Goal: Task Accomplishment & Management: Complete application form

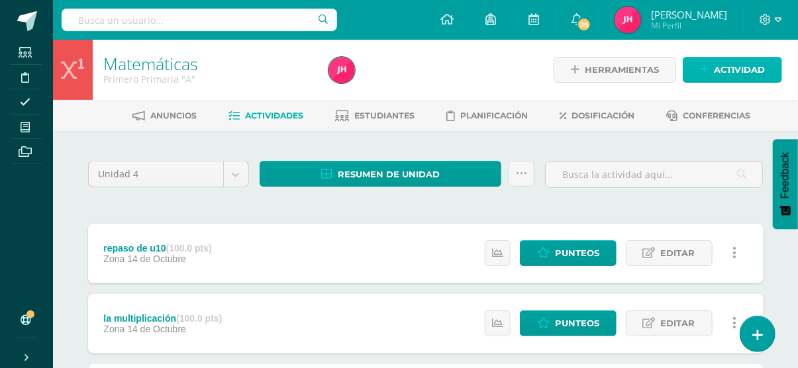
click at [733, 61] on span "Actividad" at bounding box center [739, 70] width 51 height 24
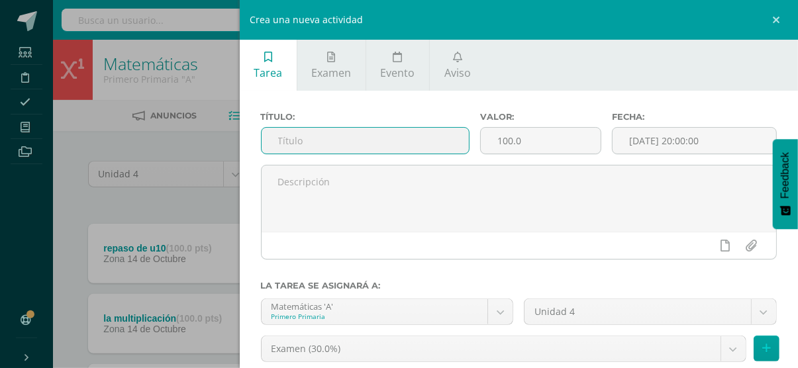
click at [444, 136] on input "text" at bounding box center [364, 141] width 207 height 26
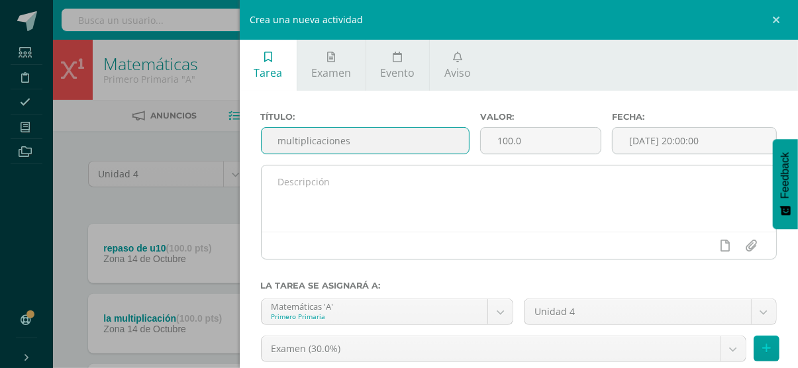
type input "multiplicaciones"
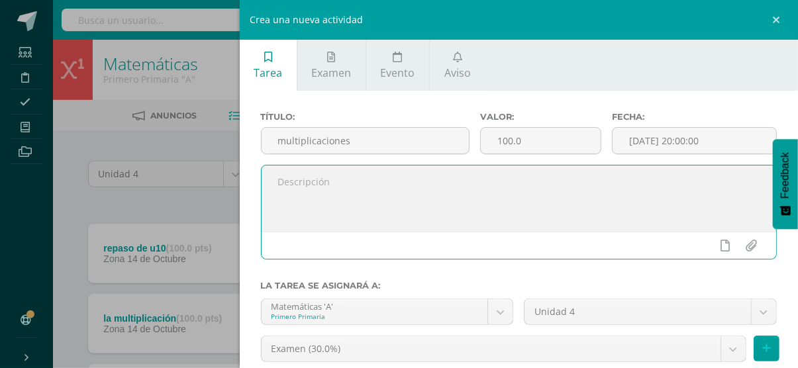
click at [361, 196] on textarea at bounding box center [518, 198] width 515 height 66
type textarea "pagina 208"
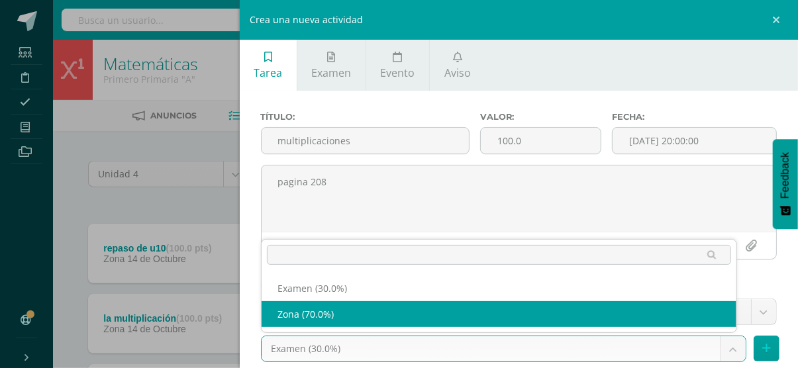
select select "36757"
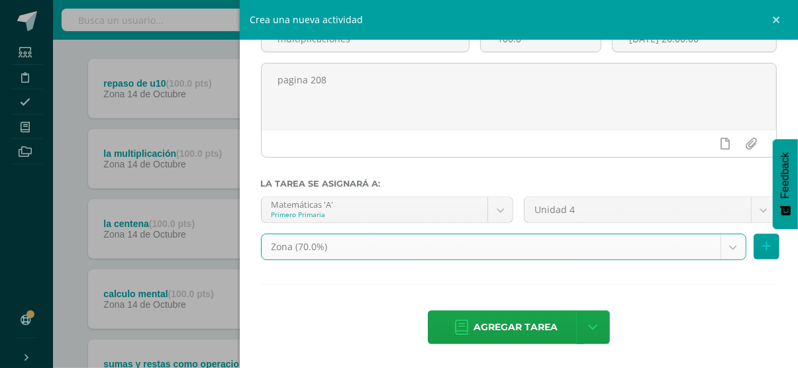
scroll to position [165, 0]
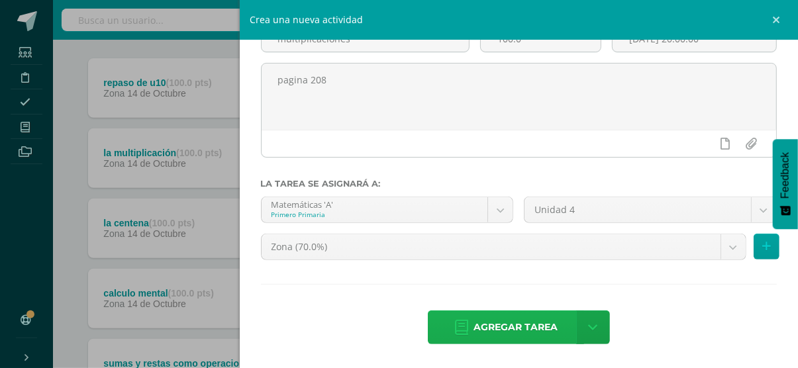
click at [502, 314] on span "Agregar tarea" at bounding box center [515, 327] width 84 height 32
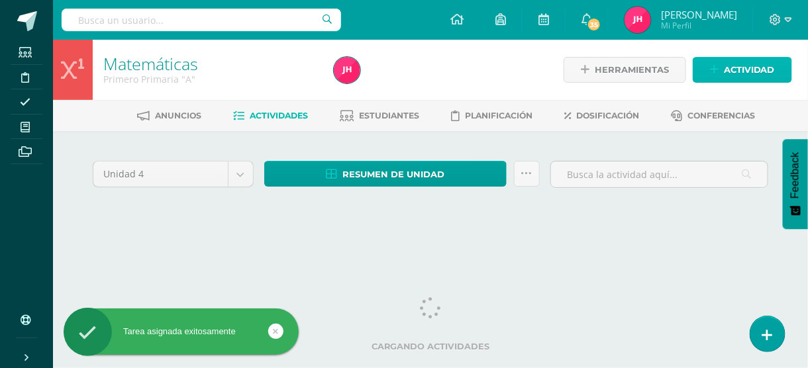
click at [722, 62] on link "Actividad" at bounding box center [741, 70] width 99 height 26
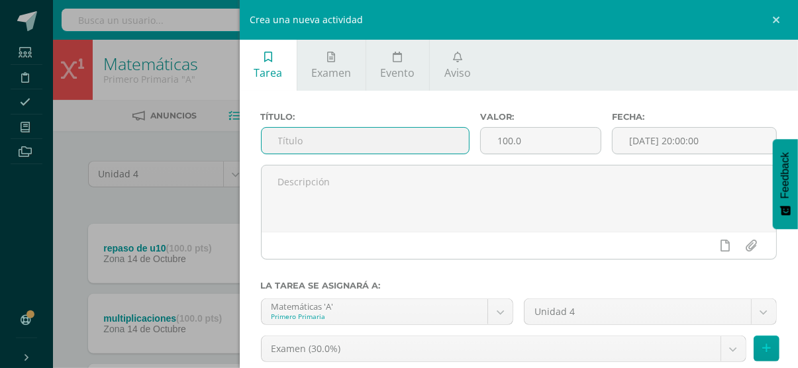
click at [291, 132] on input "text" at bounding box center [364, 141] width 207 height 26
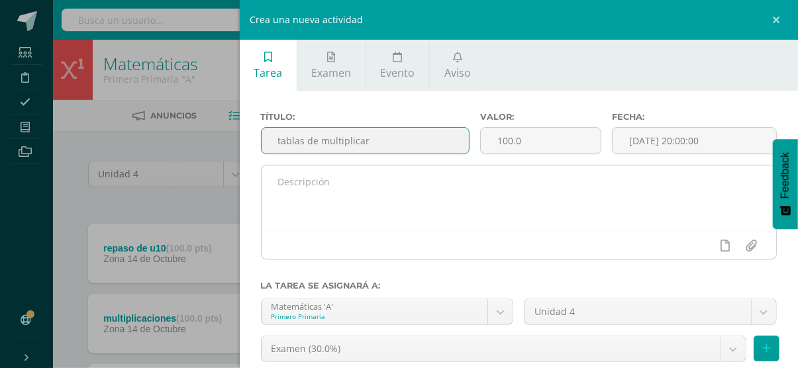
type input "tablas de multiplicar"
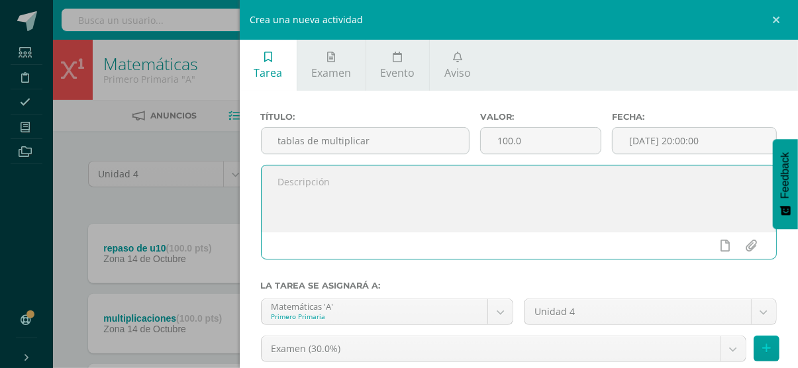
click at [307, 191] on textarea at bounding box center [518, 198] width 515 height 66
type textarea "pagina 210-211"
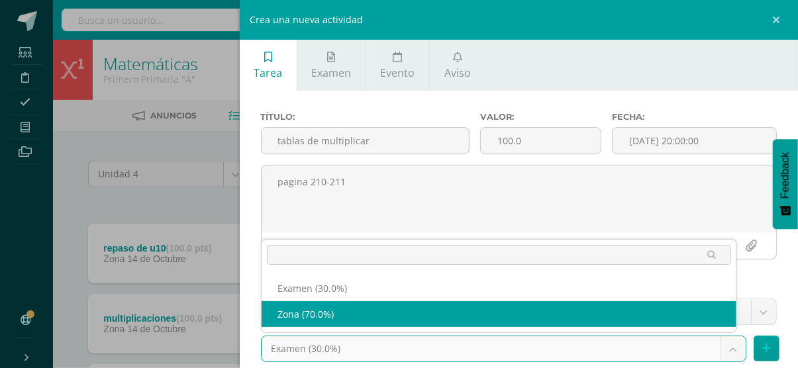
select select "36757"
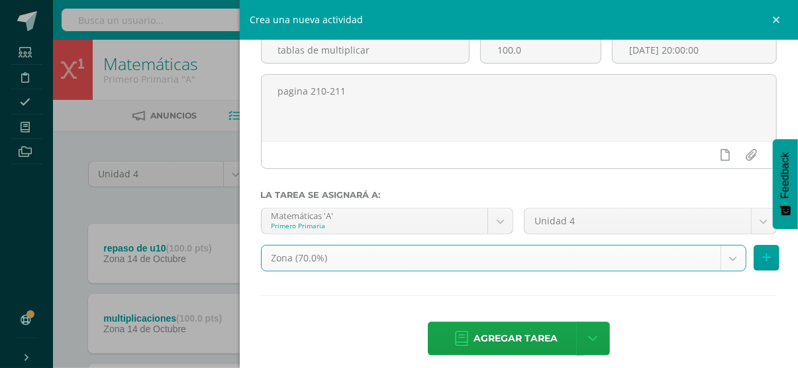
scroll to position [103, 0]
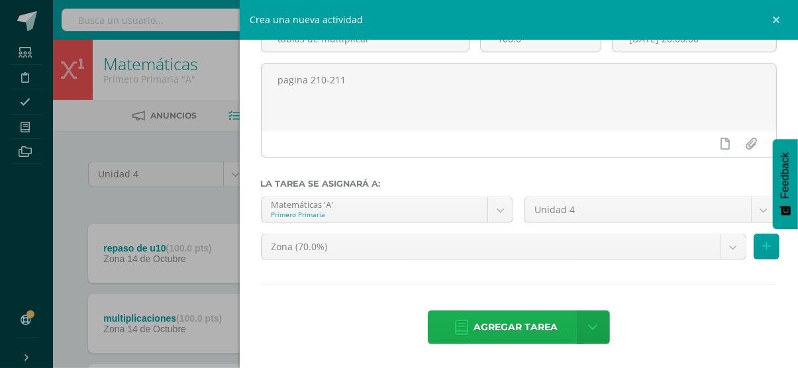
click at [512, 337] on span "Agregar tarea" at bounding box center [515, 327] width 84 height 32
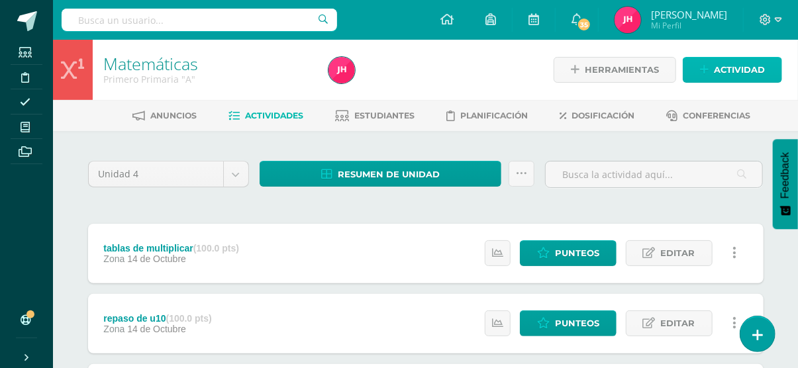
click at [729, 76] on span "Actividad" at bounding box center [739, 70] width 51 height 24
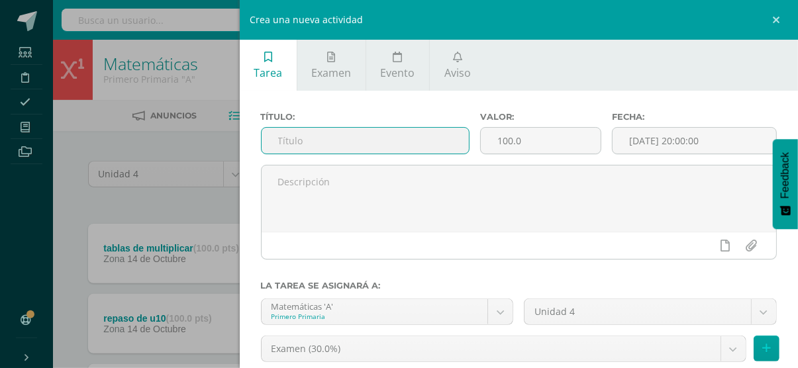
click at [402, 137] on input "text" at bounding box center [364, 141] width 207 height 26
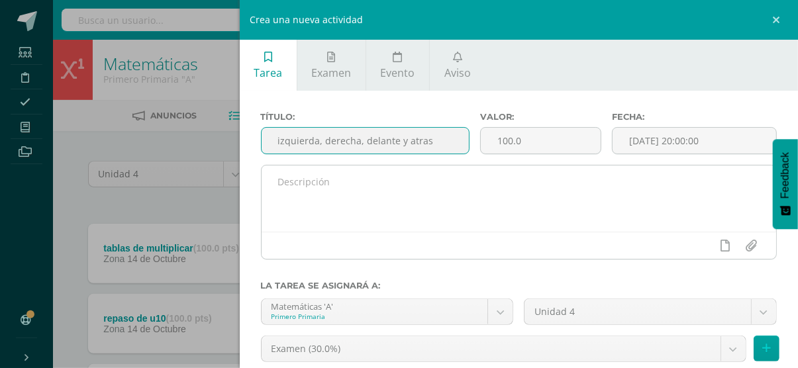
type input "izquierda, derecha, delante y atras"
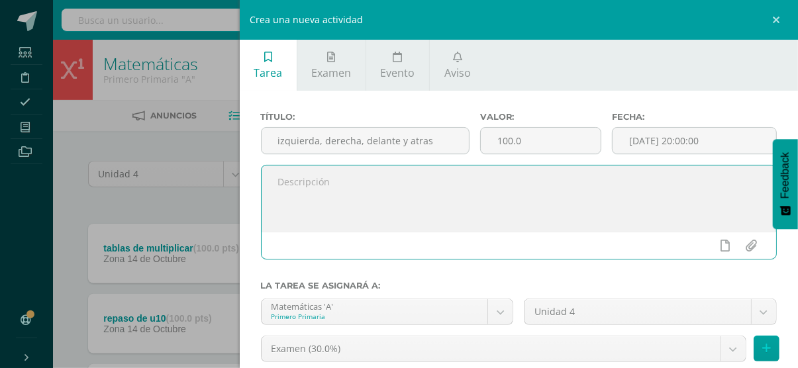
click at [342, 214] on textarea at bounding box center [518, 198] width 515 height 66
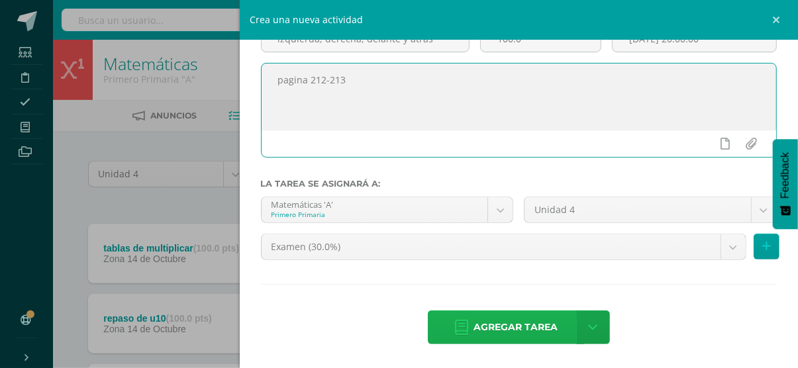
type textarea "pagina 212-213"
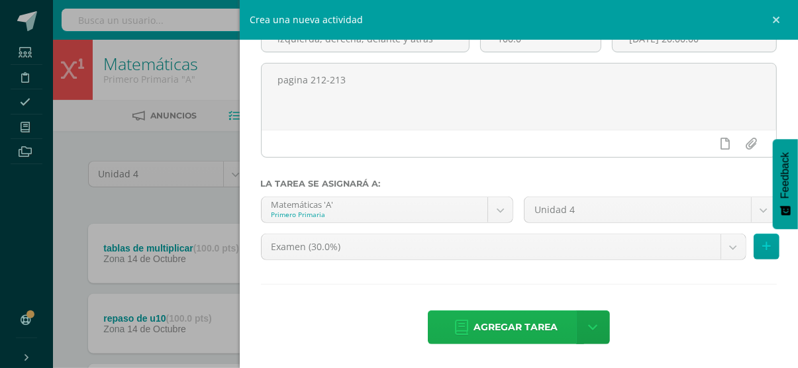
click at [523, 311] on span "Agregar tarea" at bounding box center [515, 327] width 84 height 32
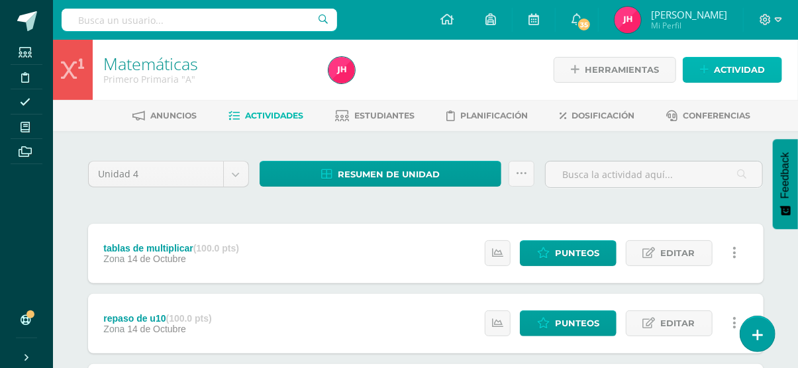
click at [745, 75] on span "Actividad" at bounding box center [739, 70] width 51 height 24
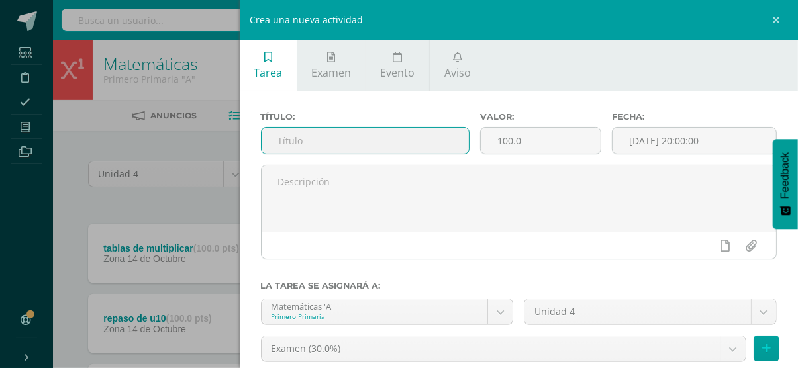
click at [302, 135] on input "text" at bounding box center [364, 141] width 207 height 26
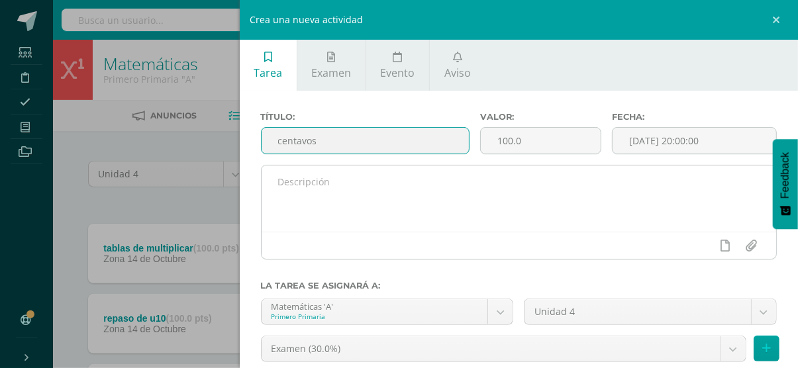
type input "centavos"
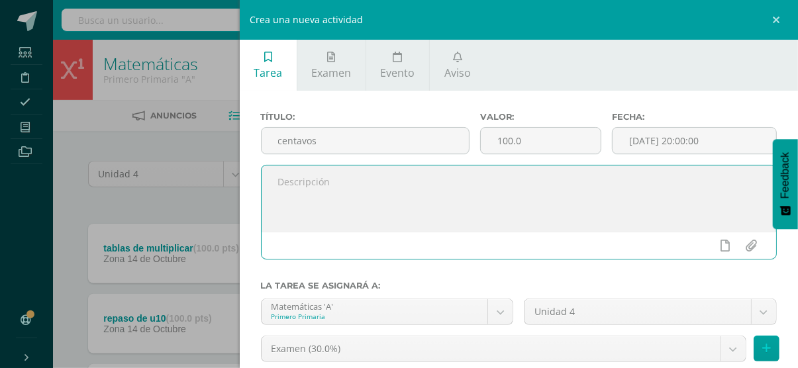
drag, startPoint x: 343, startPoint y: 193, endPoint x: 242, endPoint y: -58, distance: 269.9
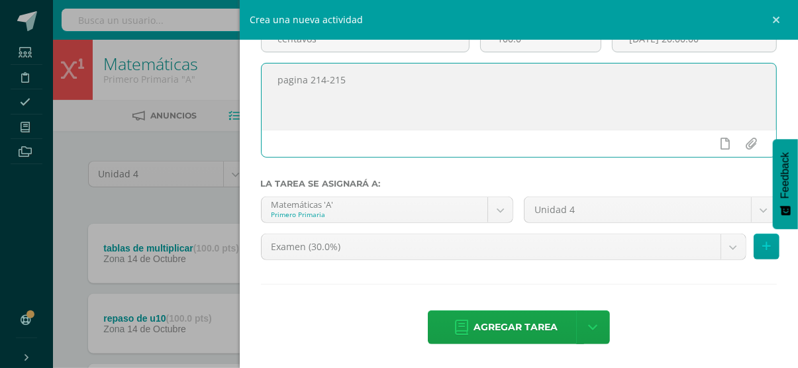
scroll to position [206, 0]
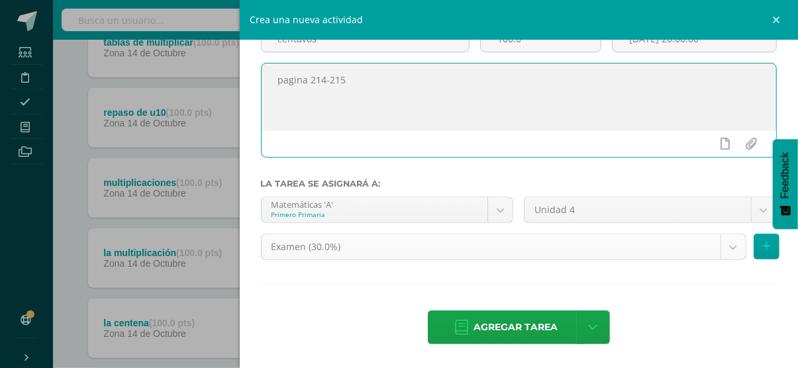
type textarea "pagina 214-215"
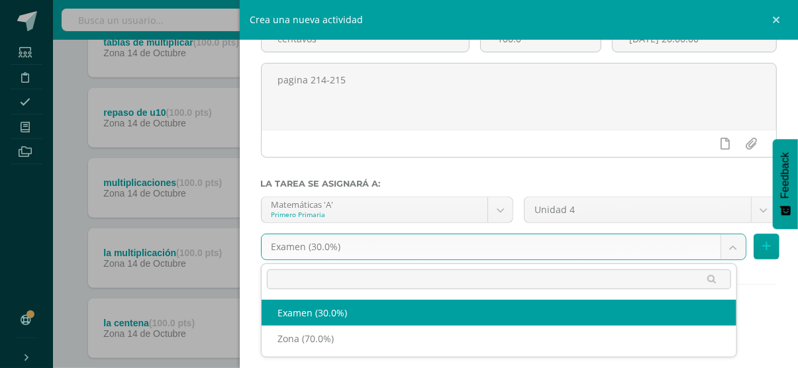
click at [665, 246] on body "Tarea asignada exitosamente Estudiantes Disciplina Asistencia Mis cursos Archiv…" at bounding box center [399, 293] width 798 height 998
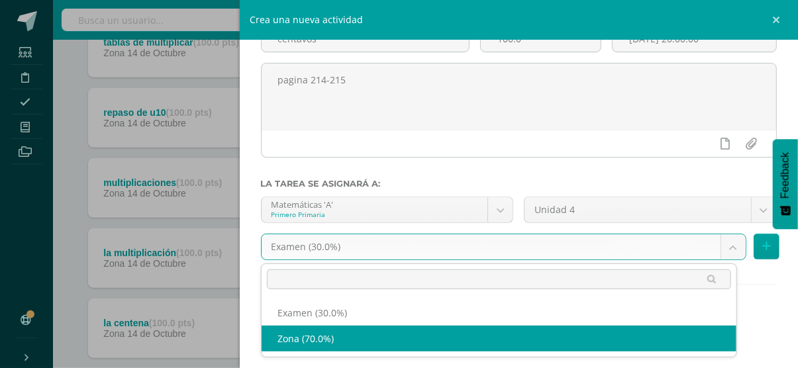
select select "36757"
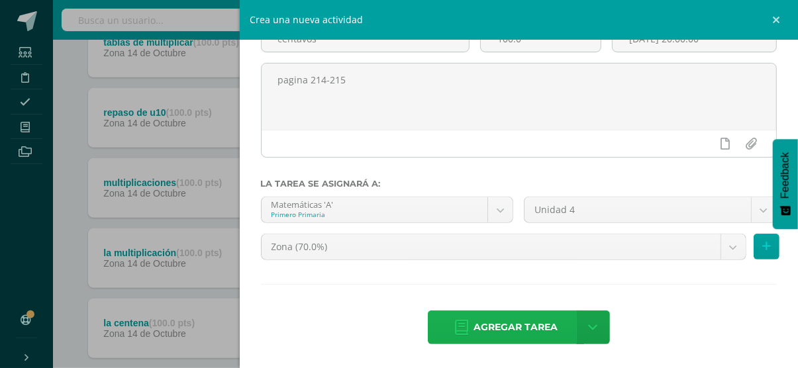
click at [512, 322] on span "Agregar tarea" at bounding box center [515, 327] width 84 height 32
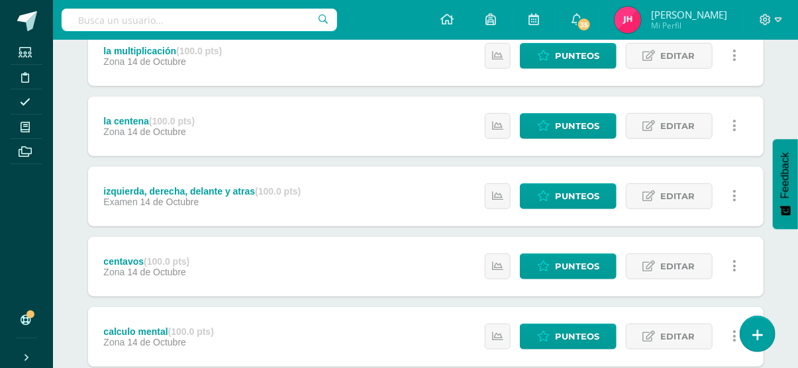
scroll to position [406, 0]
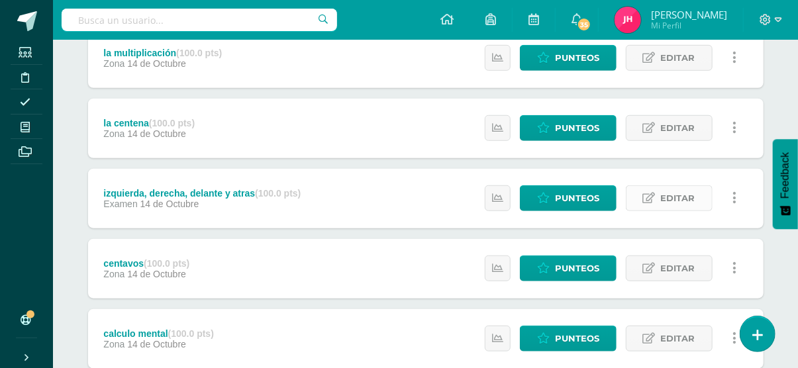
click at [651, 199] on icon at bounding box center [649, 198] width 13 height 11
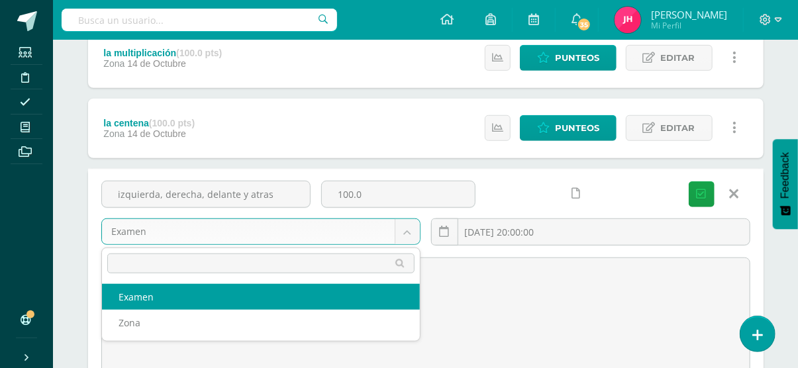
click at [374, 223] on body "Tarea asignada exitosamente Estudiantes Disciplina Asistencia Mis cursos Archiv…" at bounding box center [399, 330] width 798 height 1473
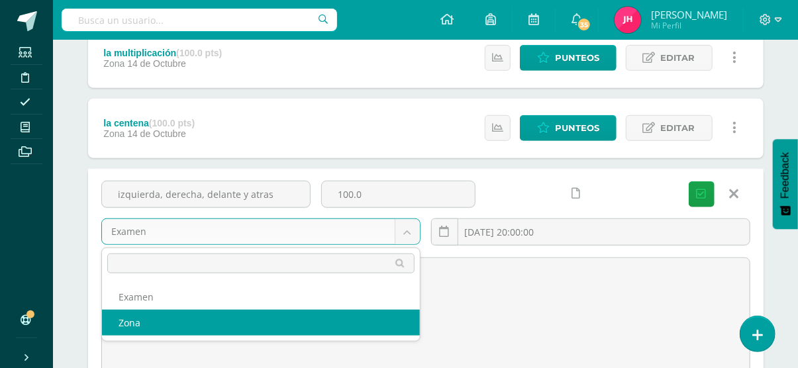
select select "36757"
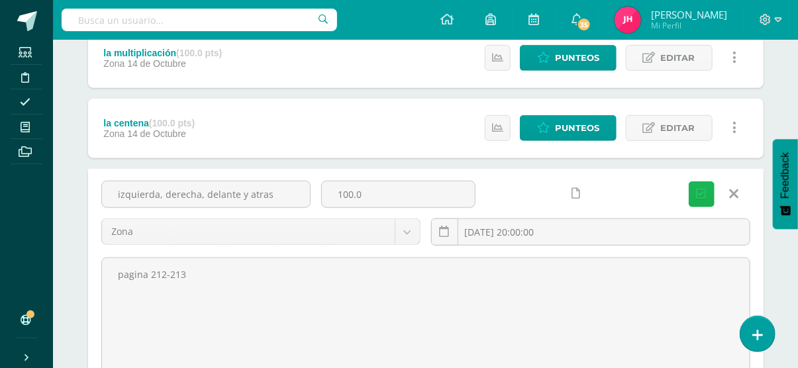
click at [700, 192] on icon "submit" at bounding box center [701, 194] width 10 height 11
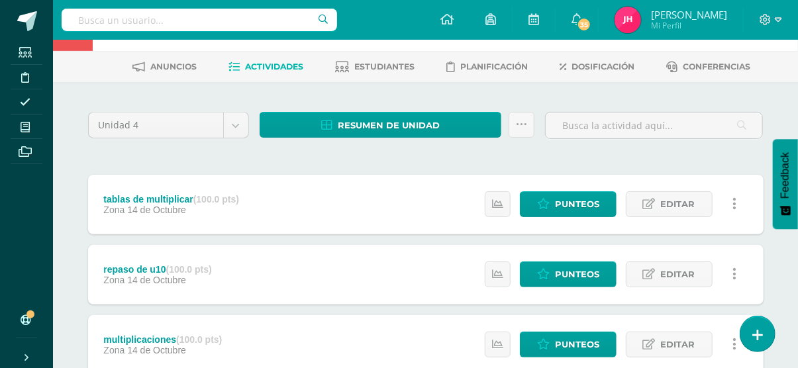
scroll to position [0, 0]
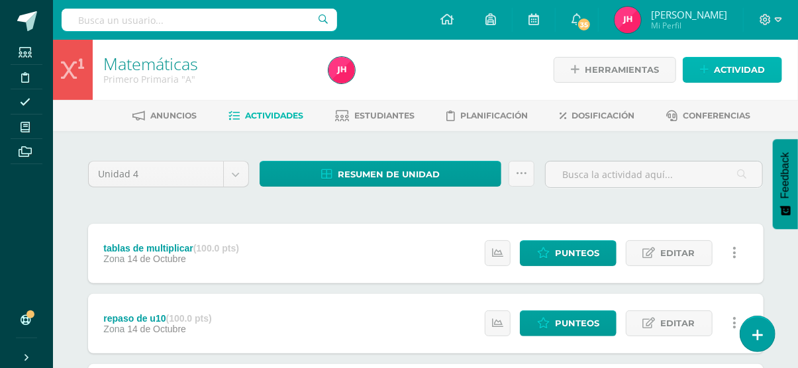
click at [739, 66] on span "Actividad" at bounding box center [739, 70] width 51 height 24
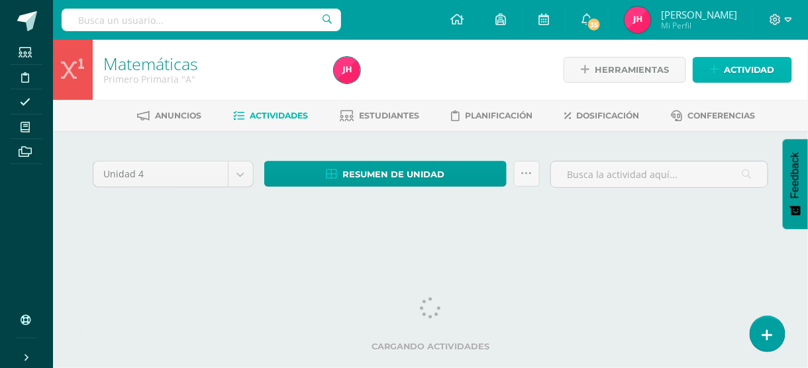
click at [749, 72] on span "Actividad" at bounding box center [748, 70] width 51 height 24
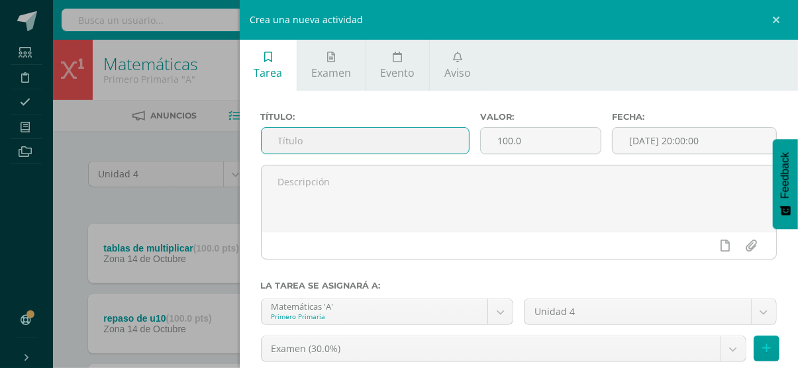
click at [322, 141] on input "text" at bounding box center [364, 141] width 207 height 26
click at [359, 150] on input "text" at bounding box center [364, 141] width 207 height 26
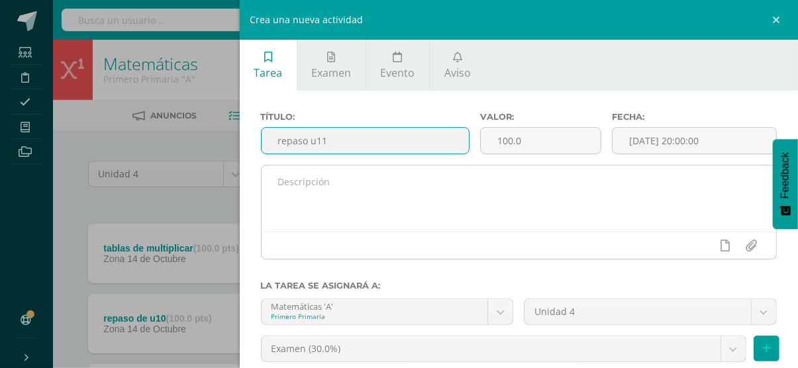
type input "repaso u11"
click at [348, 197] on textarea at bounding box center [518, 198] width 515 height 66
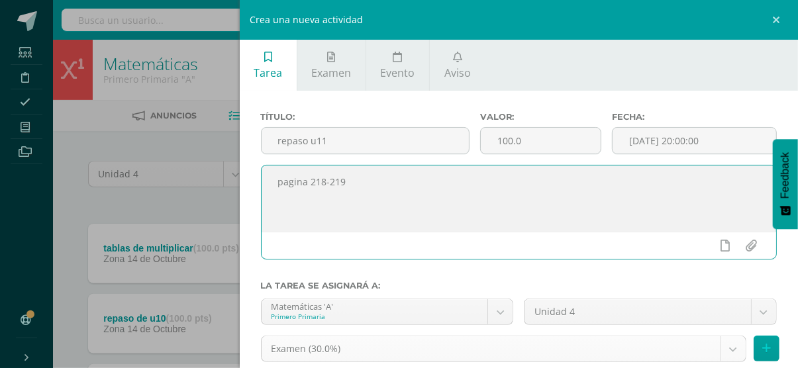
type textarea "pagina 218-219"
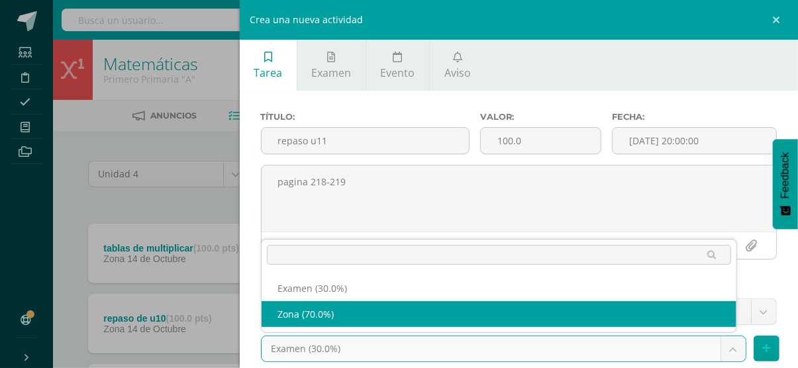
select select "36757"
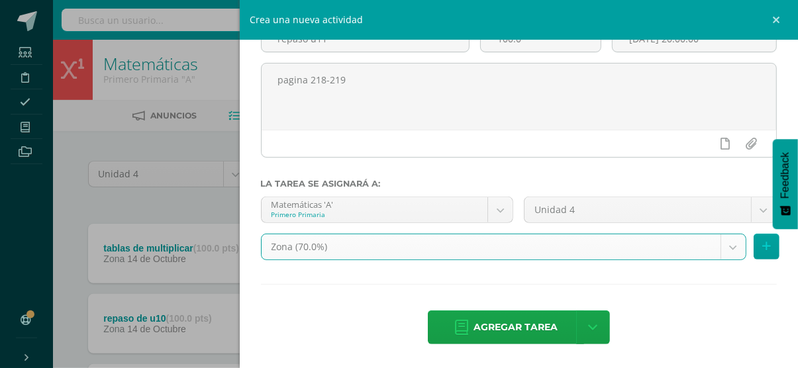
scroll to position [102, 0]
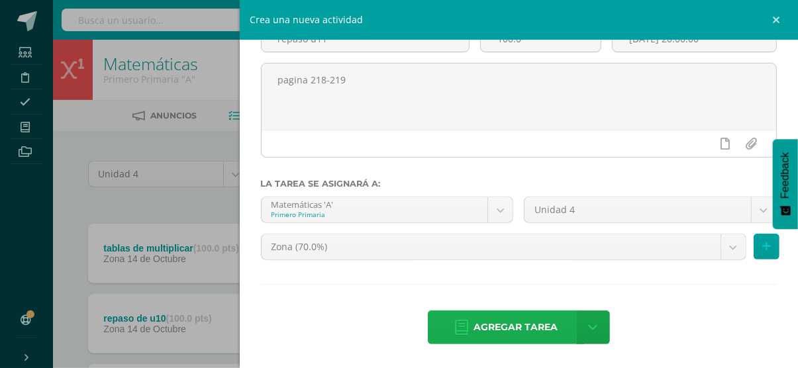
click at [480, 322] on span "Agregar tarea" at bounding box center [515, 327] width 84 height 32
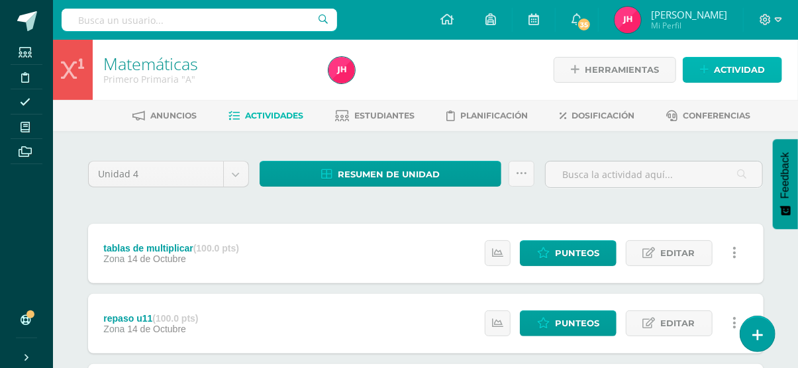
click at [703, 69] on icon at bounding box center [704, 69] width 9 height 11
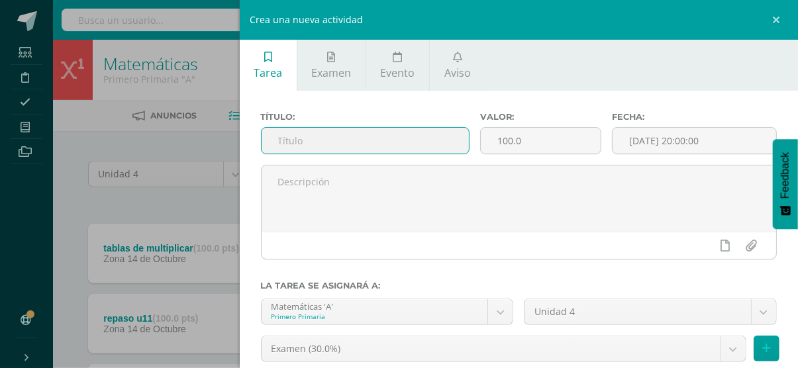
click at [377, 141] on input "text" at bounding box center [364, 141] width 207 height 26
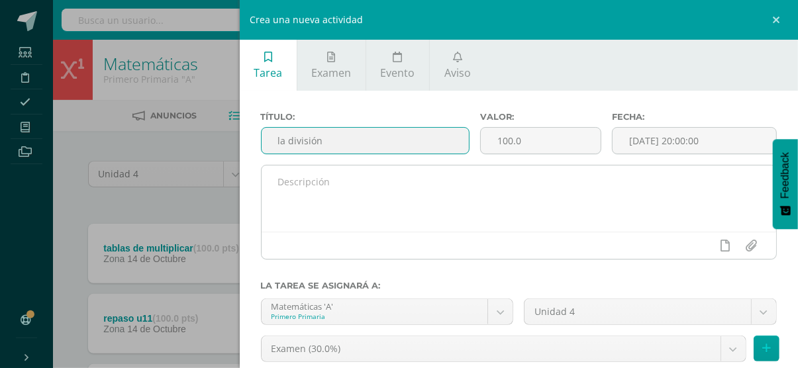
type input "la división"
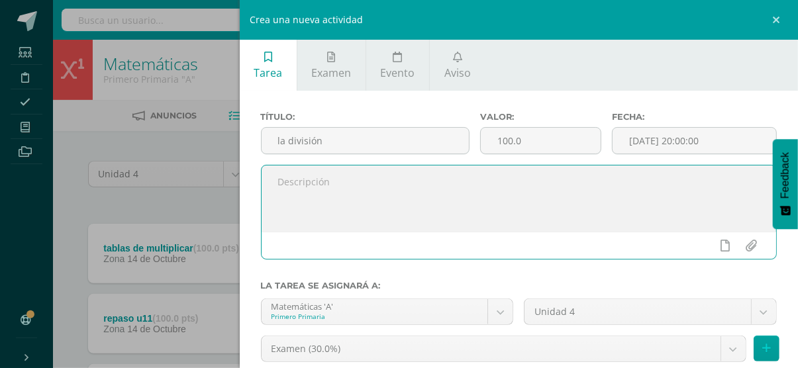
click at [306, 191] on textarea at bounding box center [518, 198] width 515 height 66
click at [254, 94] on div "Título: la división Valor: 100.0 Fecha: [DATE] 20:00:00 pagina 224-225 La tarea…" at bounding box center [519, 280] width 559 height 379
click at [451, 173] on textarea "pagina 224-225" at bounding box center [518, 198] width 515 height 66
type textarea "pagina 224"
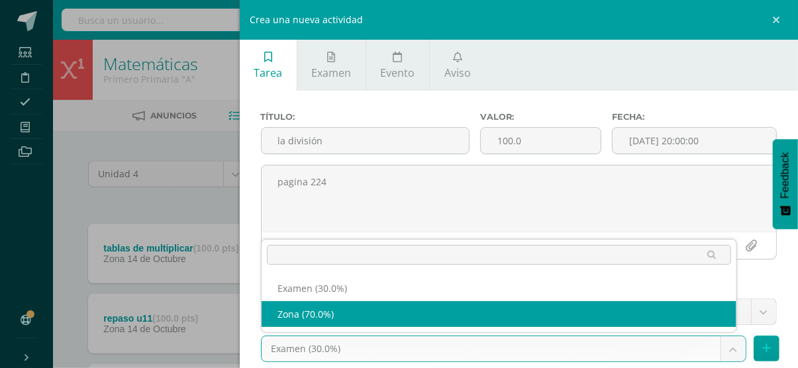
select select "36757"
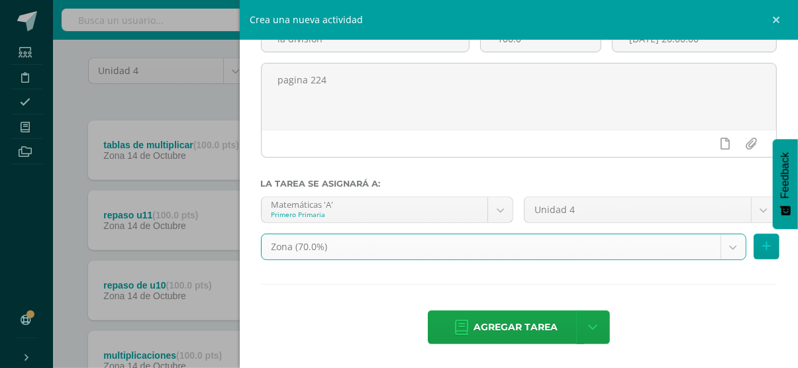
scroll to position [115, 0]
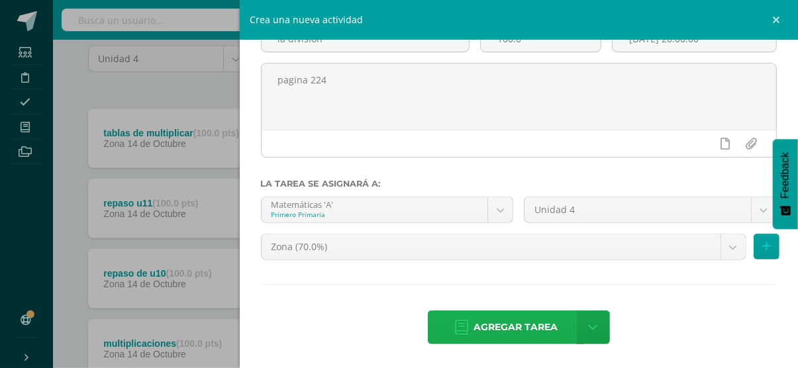
click at [529, 324] on span "Agregar tarea" at bounding box center [515, 327] width 84 height 32
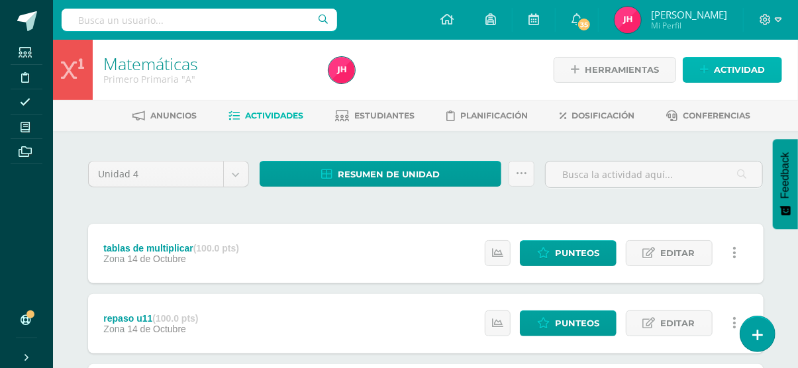
click at [725, 79] on span "Actividad" at bounding box center [739, 70] width 51 height 24
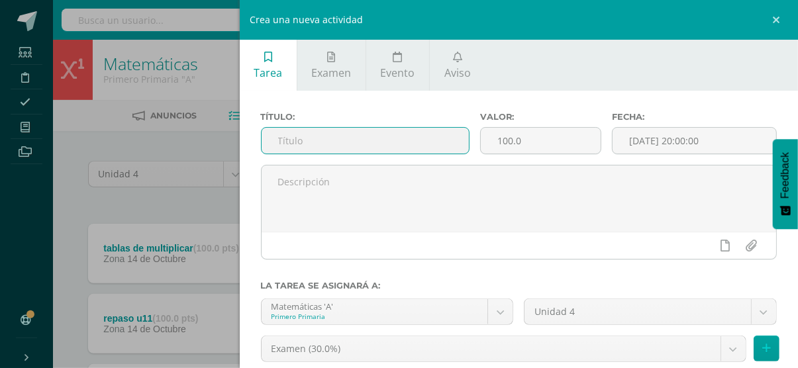
click at [275, 140] on input "text" at bounding box center [364, 141] width 207 height 26
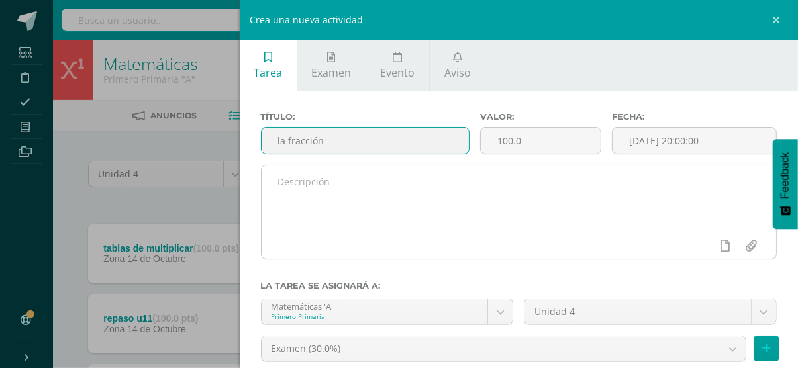
type input "la fracción"
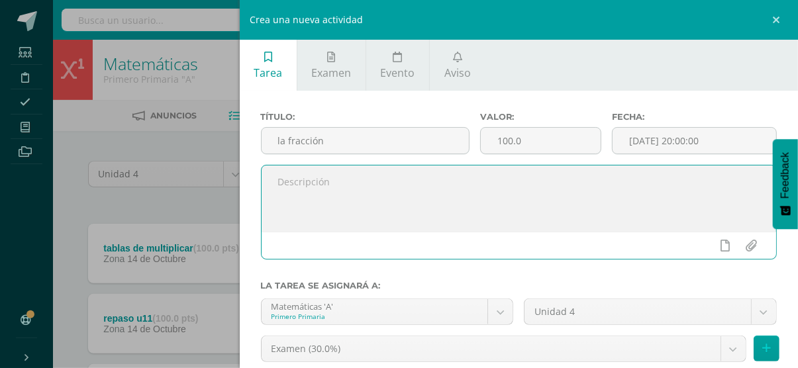
click at [315, 206] on textarea at bounding box center [518, 198] width 515 height 66
type textarea "pagina 225"
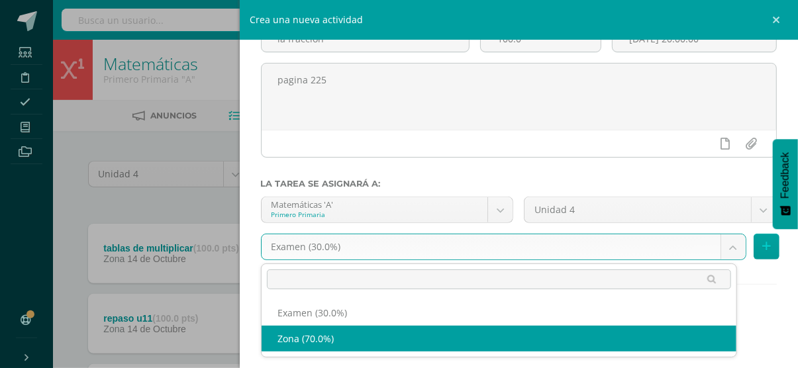
select select "36757"
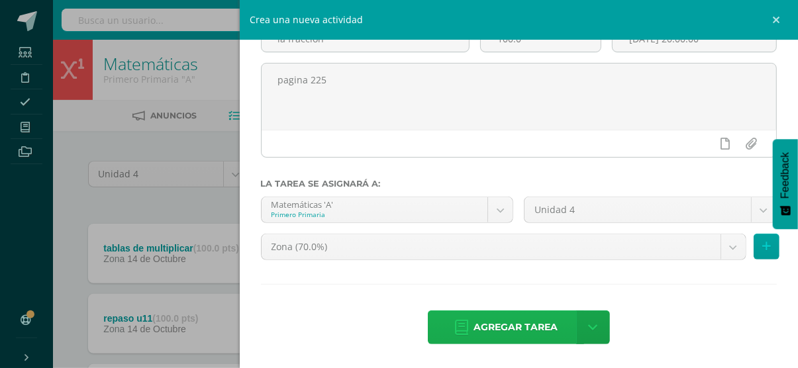
click at [480, 323] on span "Agregar tarea" at bounding box center [515, 327] width 84 height 32
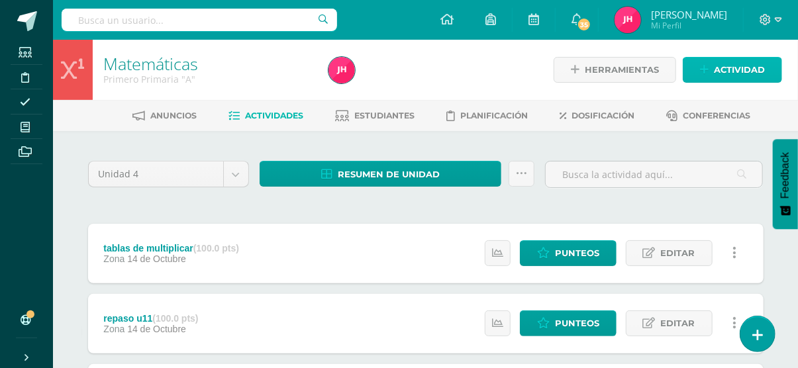
click at [734, 79] on span "Actividad" at bounding box center [739, 70] width 51 height 24
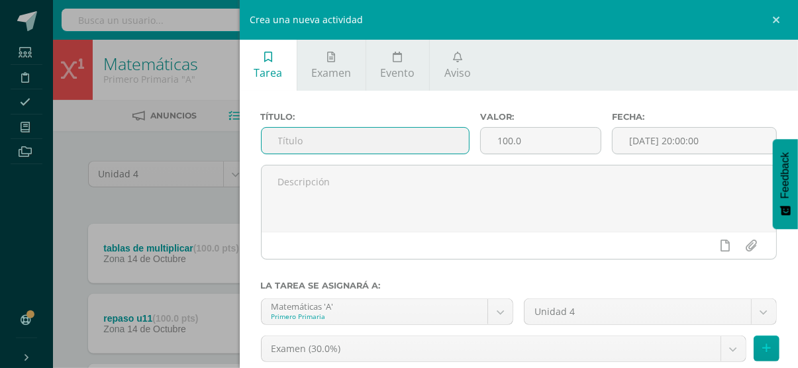
click at [303, 135] on input "text" at bounding box center [364, 141] width 207 height 26
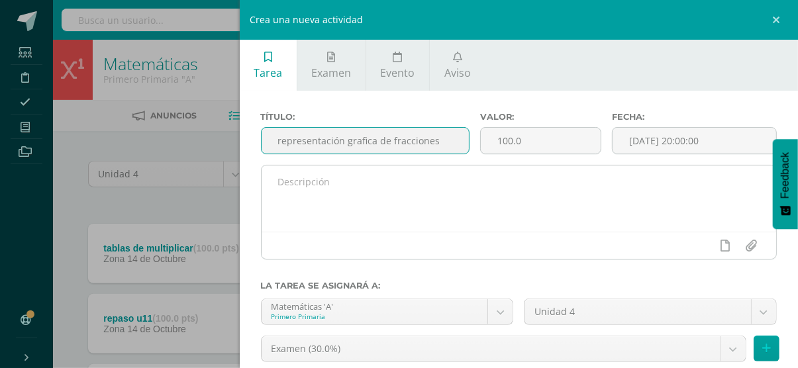
type input "representación grafica de fracciones"
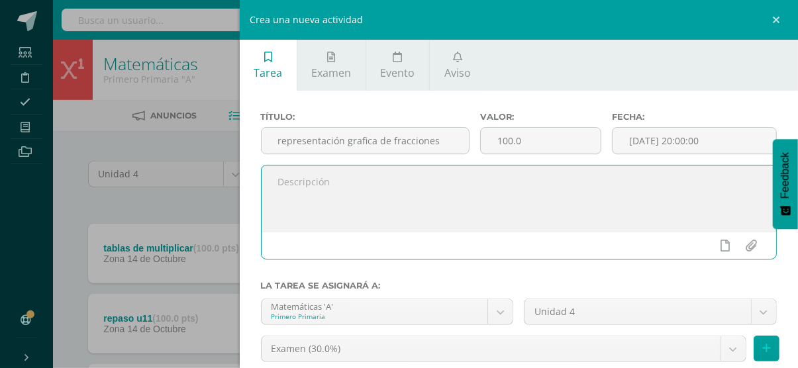
click at [329, 193] on textarea at bounding box center [518, 198] width 515 height 66
type textarea "pagina 226"
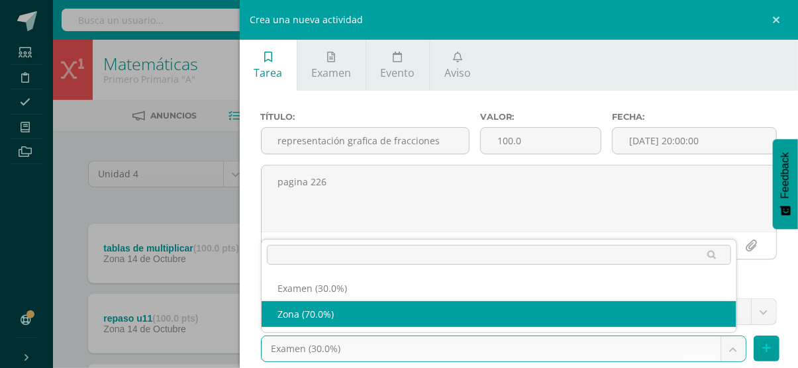
select select "36757"
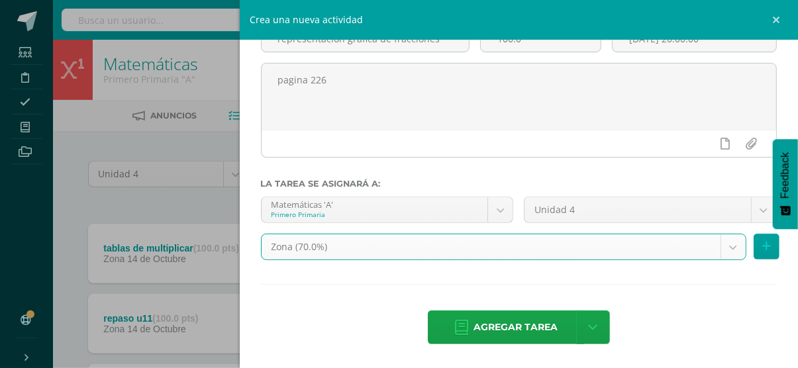
scroll to position [38, 0]
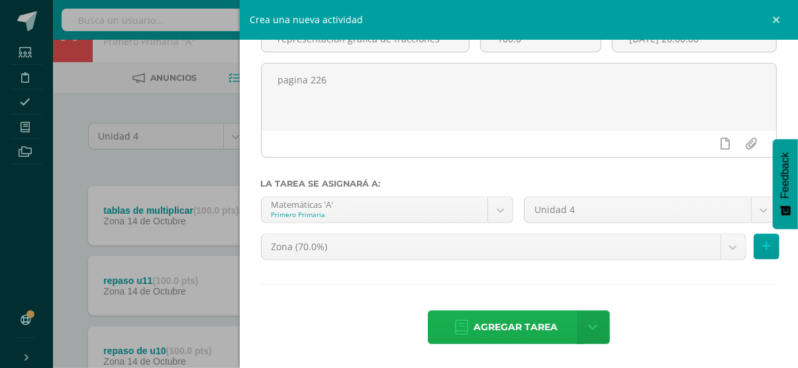
click at [480, 317] on span "Agregar tarea" at bounding box center [515, 327] width 84 height 32
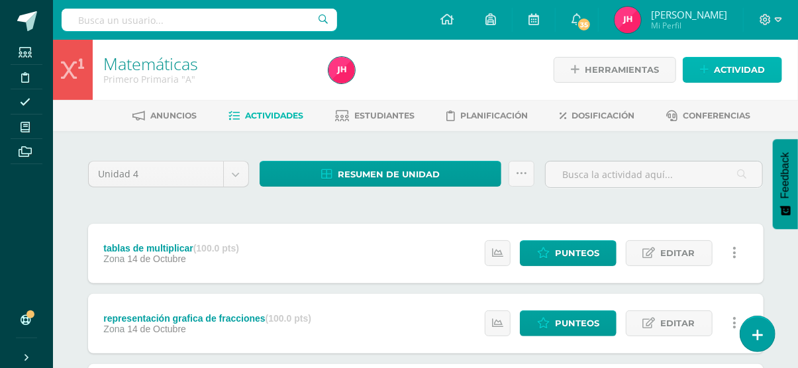
click at [728, 77] on span "Actividad" at bounding box center [739, 70] width 51 height 24
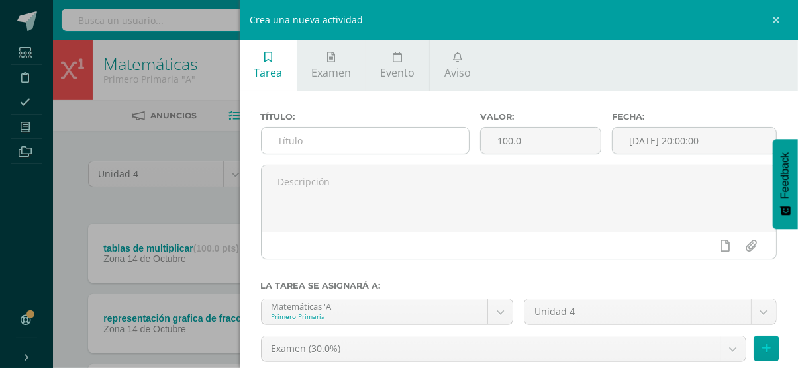
click at [392, 144] on input "text" at bounding box center [364, 141] width 207 height 26
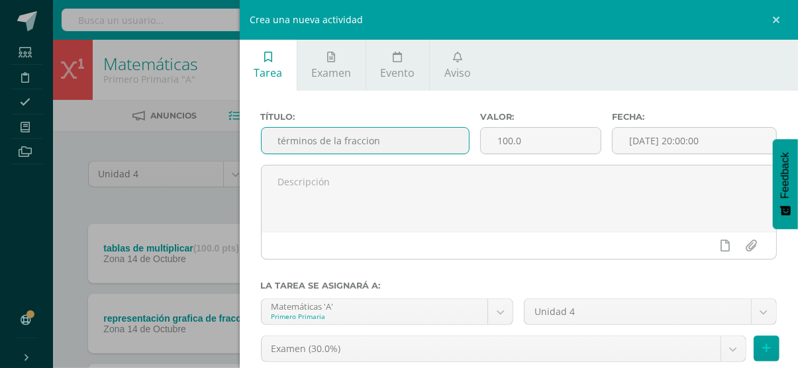
click at [359, 140] on input "términos de la fraccion" at bounding box center [364, 141] width 207 height 26
type input "términos de la fracción"
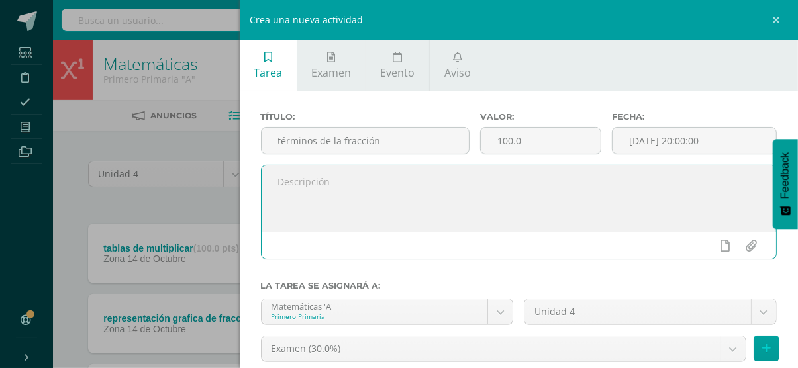
click at [344, 189] on textarea at bounding box center [518, 198] width 515 height 66
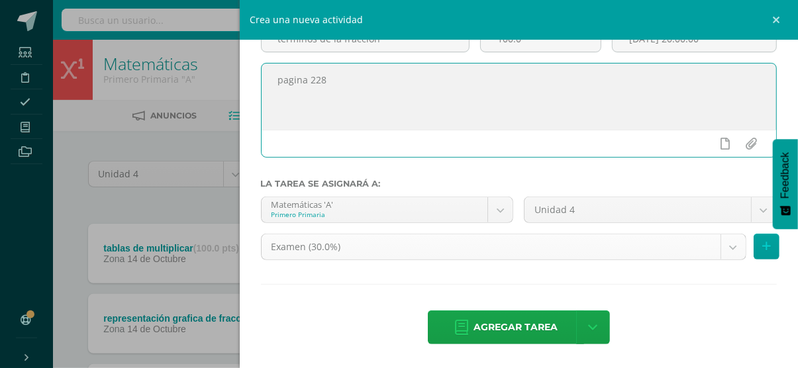
type textarea "pagina 228"
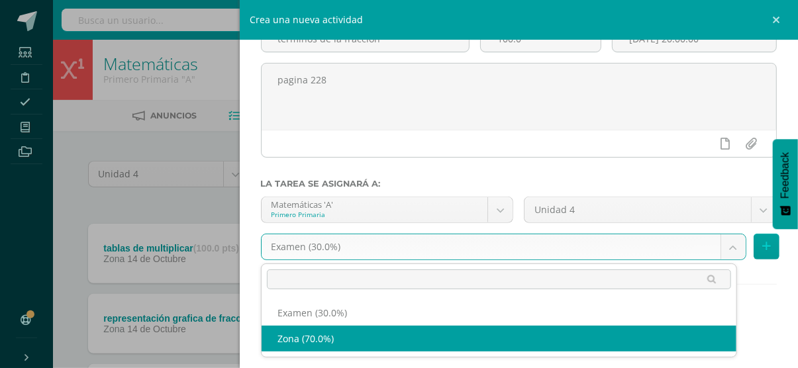
select select "36757"
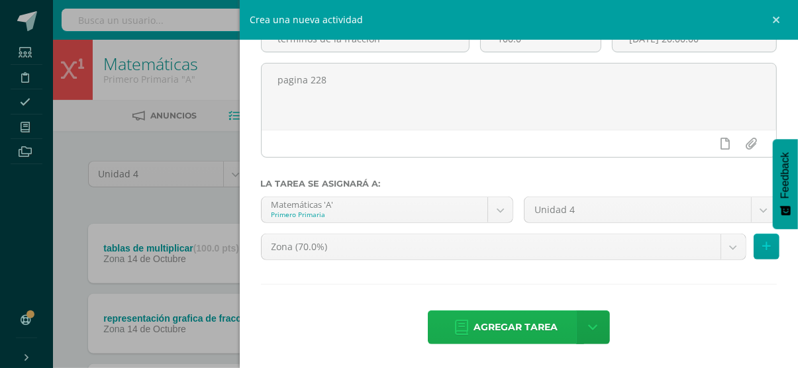
click at [477, 323] on span "Agregar tarea" at bounding box center [515, 327] width 84 height 32
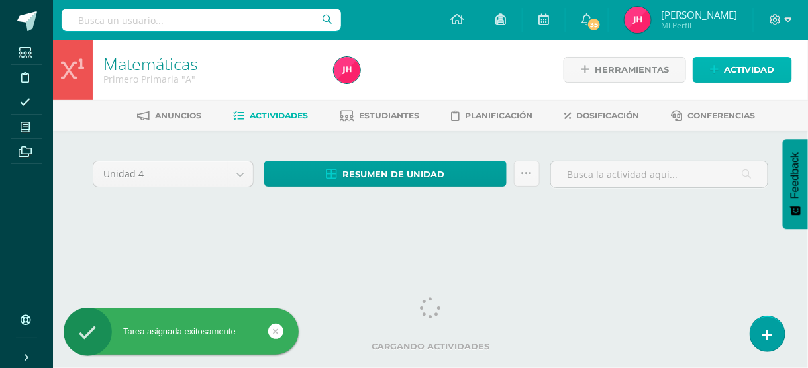
click at [722, 68] on link "Actividad" at bounding box center [741, 70] width 99 height 26
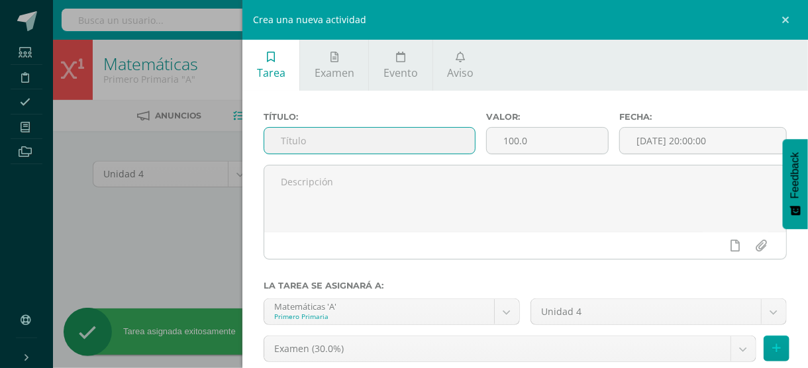
click at [426, 135] on input "text" at bounding box center [369, 141] width 210 height 26
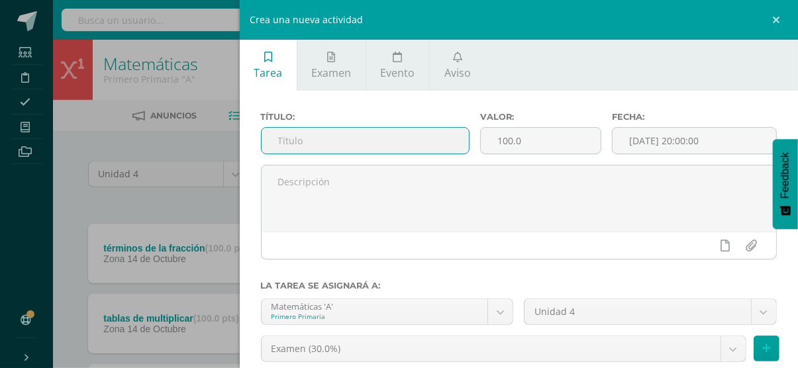
click at [298, 142] on input "text" at bounding box center [364, 141] width 207 height 26
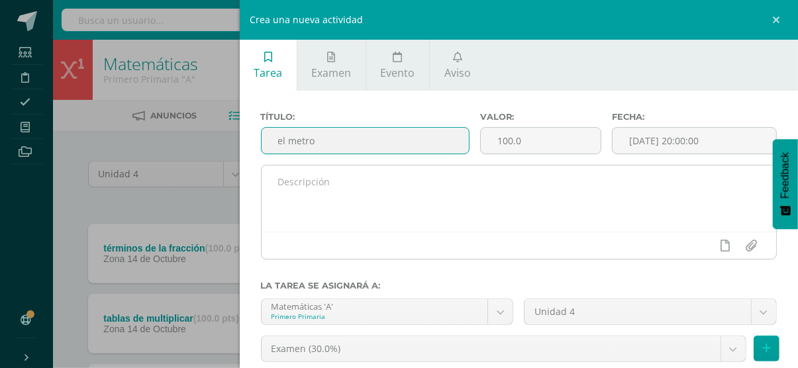
type input "el metro"
click at [299, 197] on textarea at bounding box center [518, 198] width 515 height 66
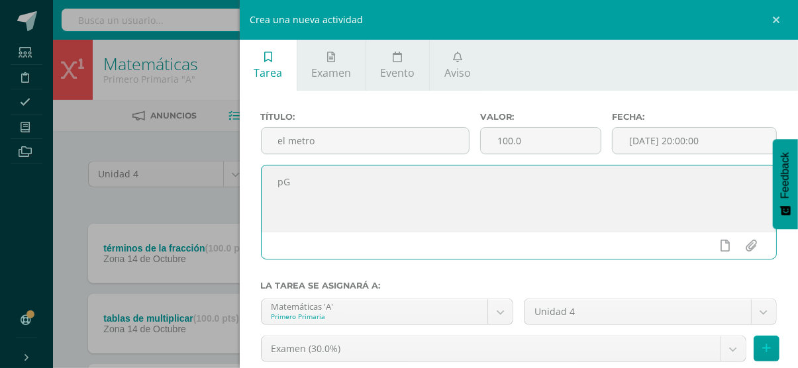
type textarea "p"
type textarea "a"
type textarea "pagina 228-229"
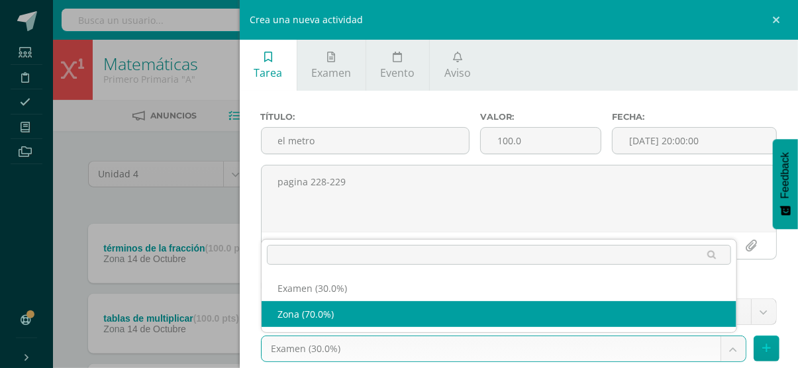
select select "36757"
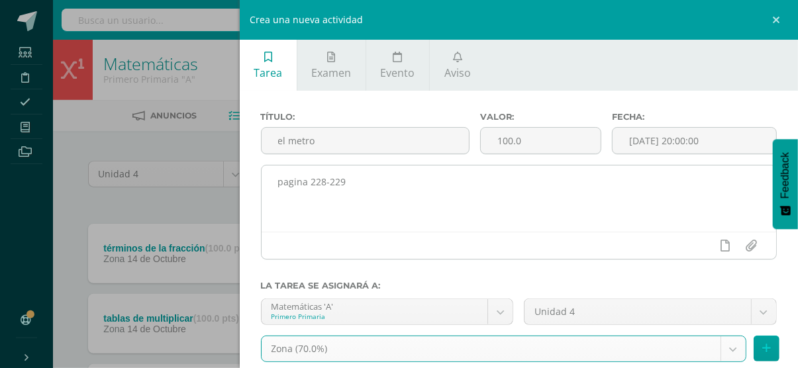
scroll to position [103, 0]
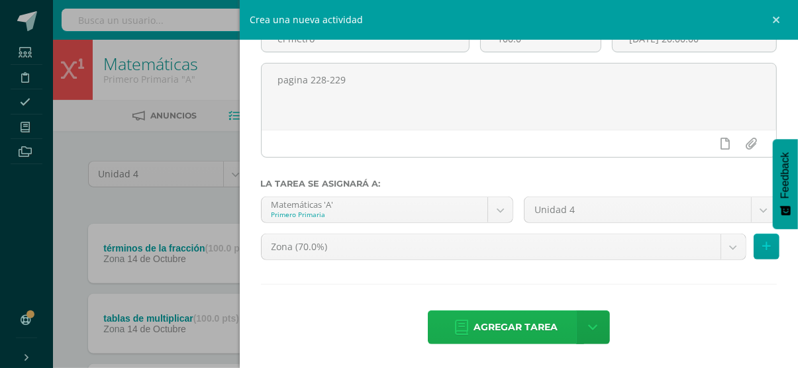
click at [524, 336] on span "Agregar tarea" at bounding box center [515, 327] width 84 height 32
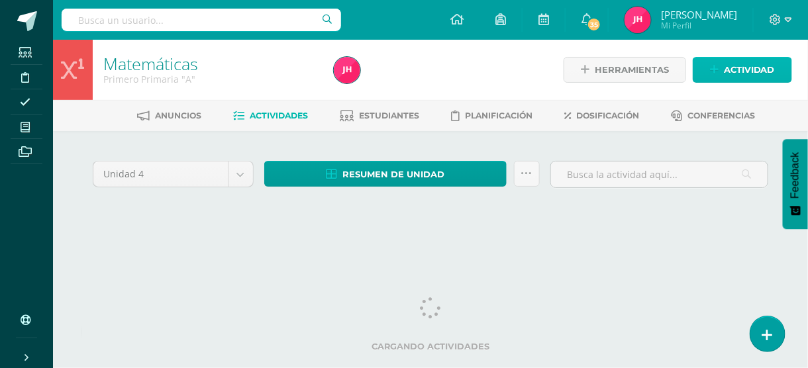
click at [717, 75] on icon at bounding box center [714, 69] width 9 height 11
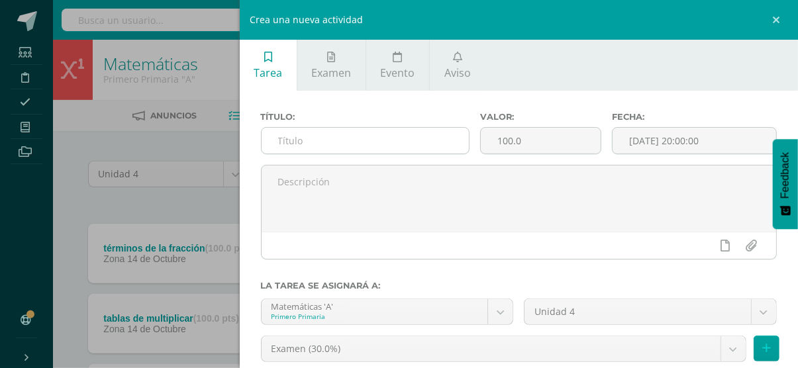
click at [359, 143] on input "text" at bounding box center [364, 141] width 207 height 26
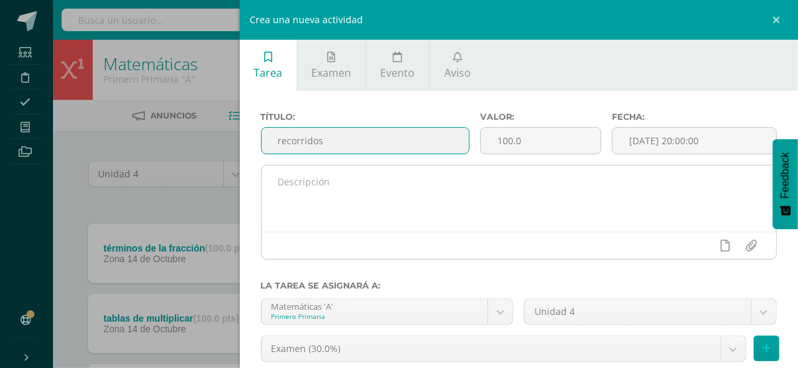
type input "recorridos"
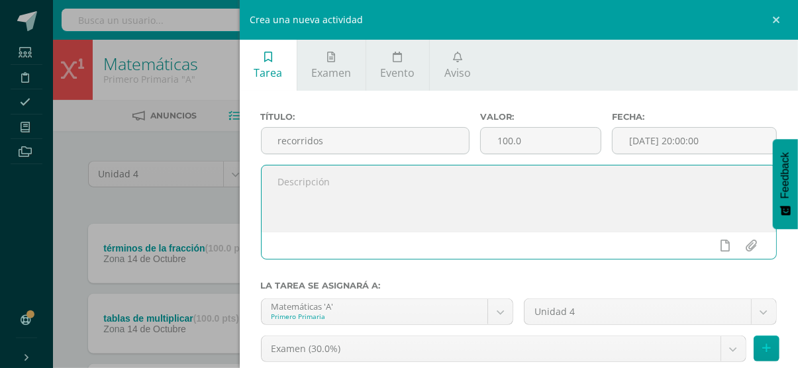
click at [311, 213] on textarea at bounding box center [518, 198] width 515 height 66
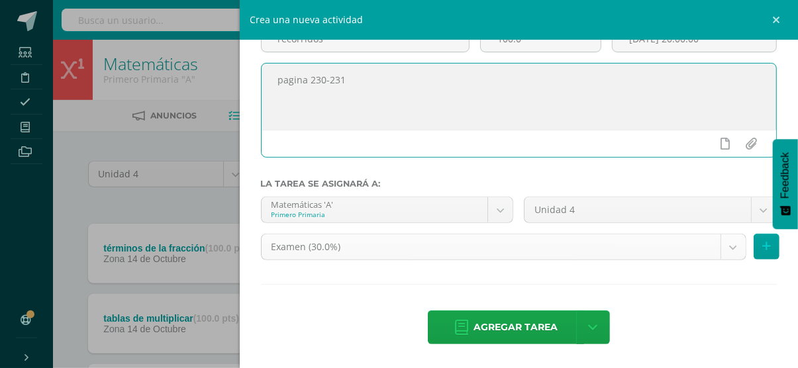
type textarea "pagina 230-231"
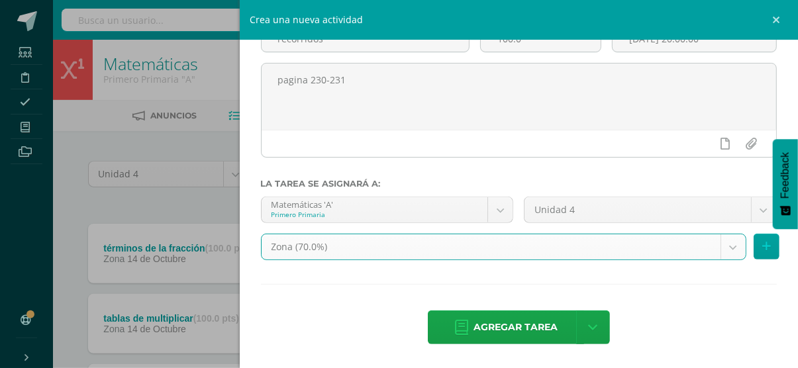
select select "36757"
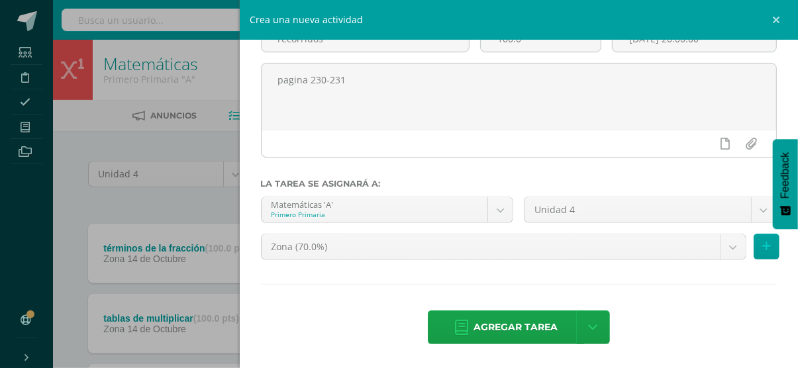
click at [473, 331] on span "Agregar tarea" at bounding box center [515, 327] width 84 height 32
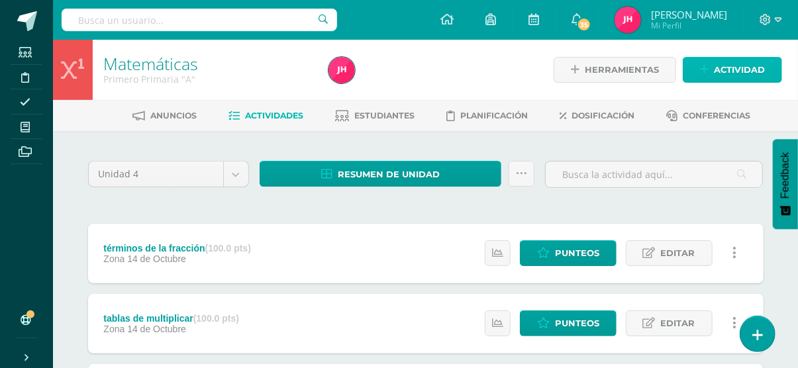
click at [701, 77] on link "Actividad" at bounding box center [731, 70] width 99 height 26
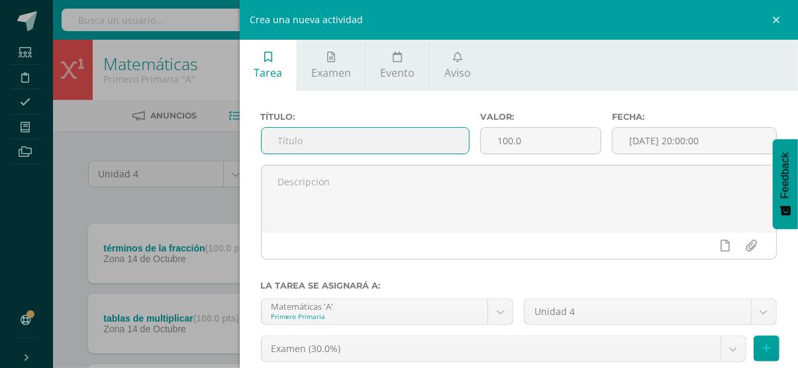
click at [408, 142] on input "text" at bounding box center [364, 141] width 207 height 26
click at [358, 142] on input "text" at bounding box center [364, 141] width 207 height 26
click at [420, 138] on input "puntos" at bounding box center [364, 141] width 207 height 26
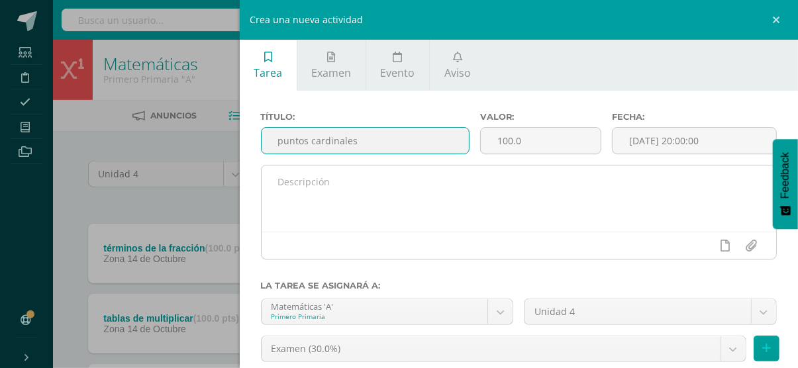
type input "puntos cardinales"
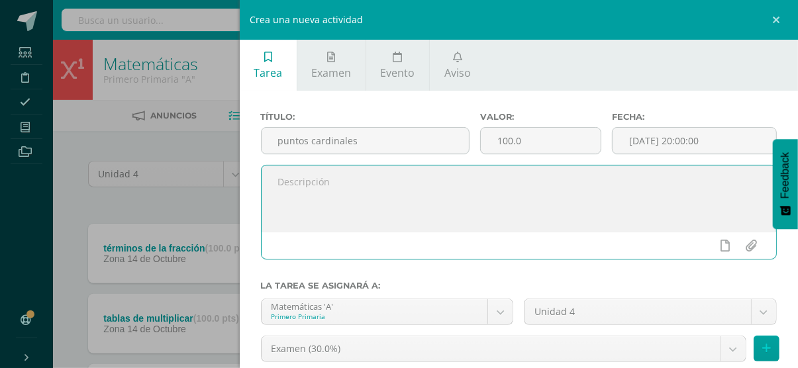
click at [358, 185] on textarea at bounding box center [518, 198] width 515 height 66
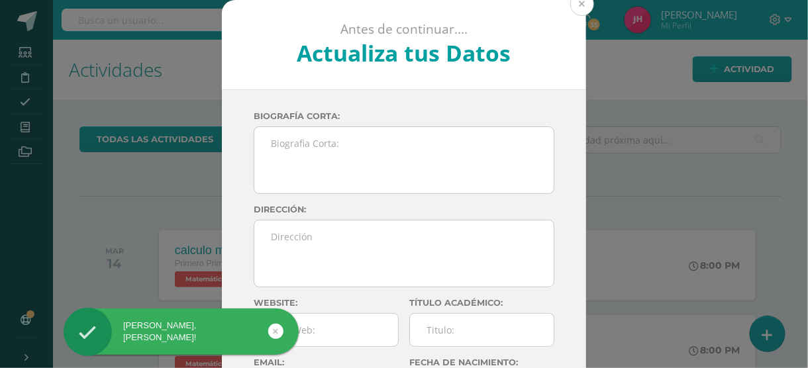
click at [574, 10] on button at bounding box center [582, 4] width 24 height 24
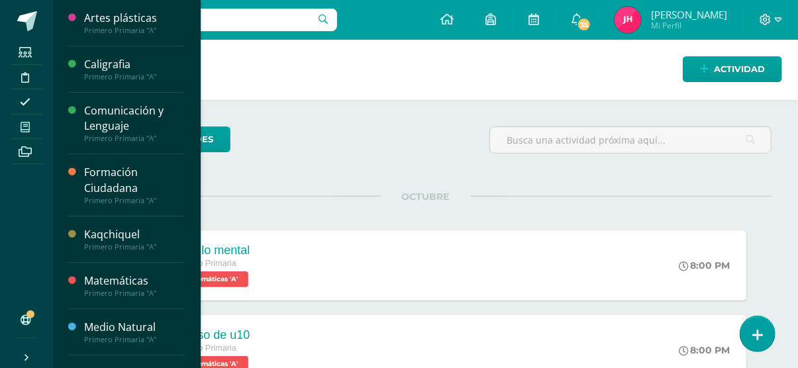
click at [32, 124] on span at bounding box center [26, 127] width 30 height 18
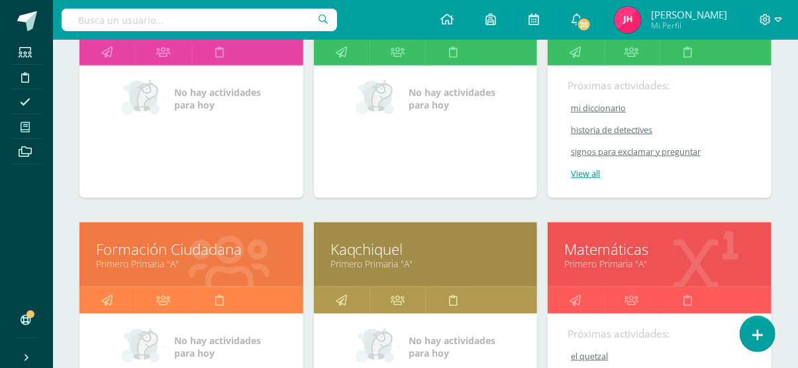
scroll to position [318, 0]
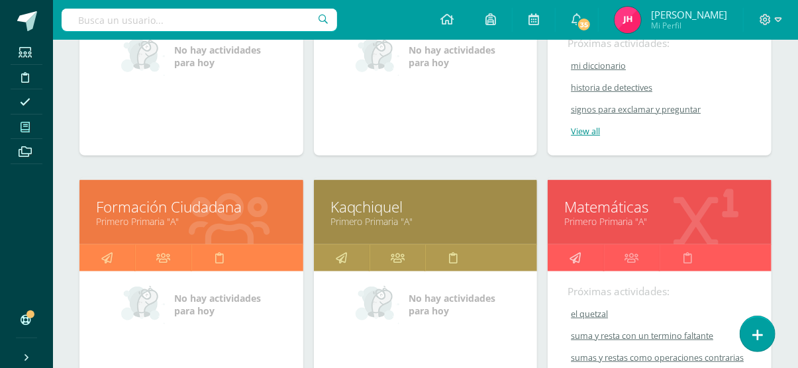
click at [581, 249] on link at bounding box center [575, 258] width 56 height 26
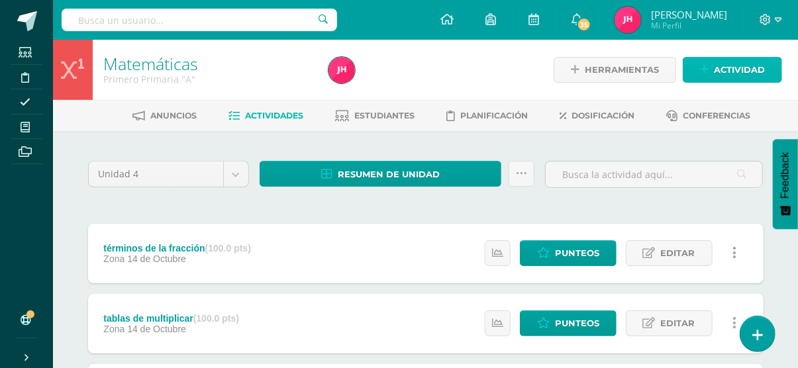
click at [737, 67] on span "Actividad" at bounding box center [739, 70] width 51 height 24
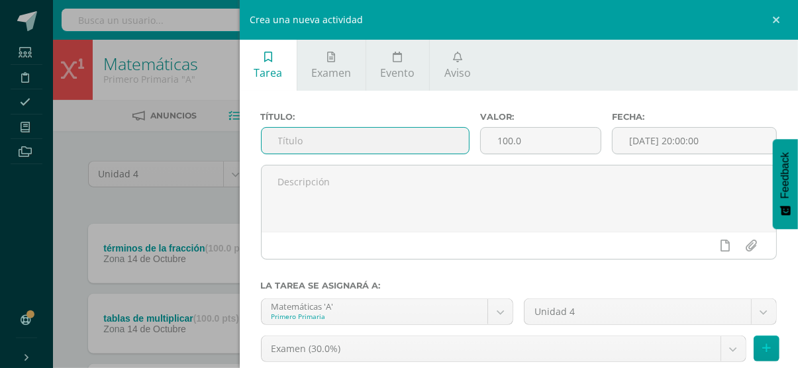
click at [344, 146] on input "text" at bounding box center [364, 141] width 207 height 26
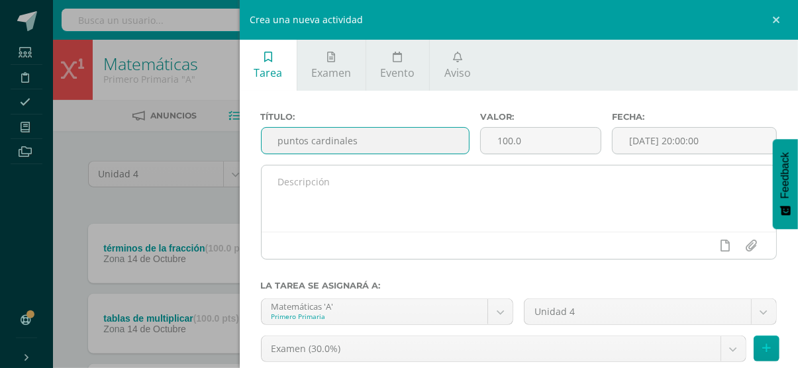
type input "puntos cardinales"
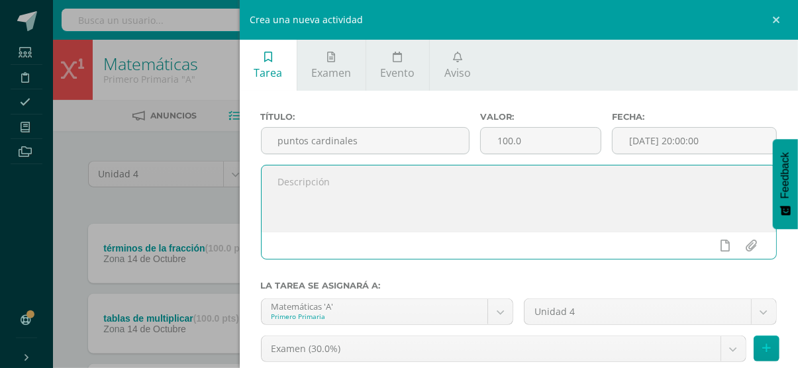
click at [322, 200] on textarea at bounding box center [518, 198] width 515 height 66
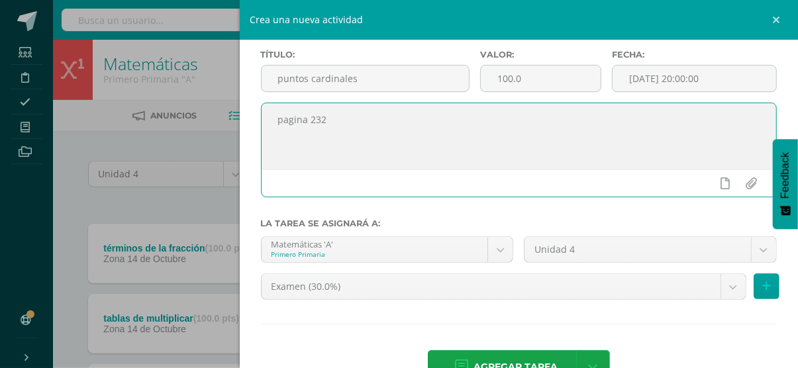
scroll to position [79, 0]
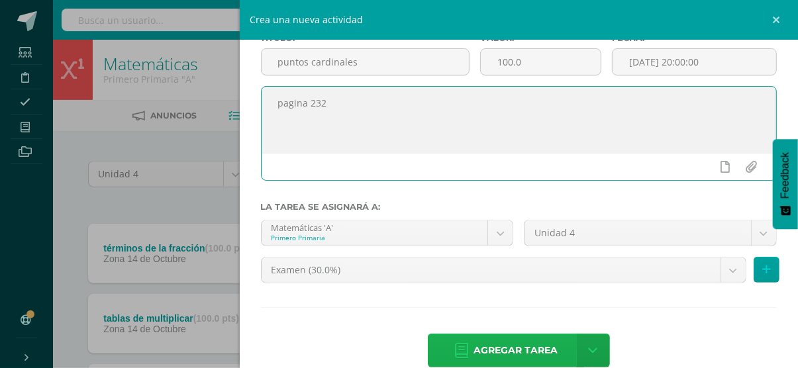
type textarea "pagina 232"
click at [481, 355] on span "Agregar tarea" at bounding box center [515, 350] width 84 height 32
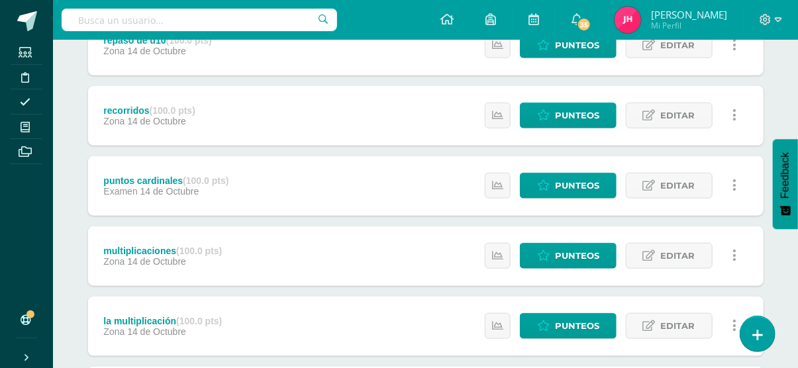
scroll to position [487, 0]
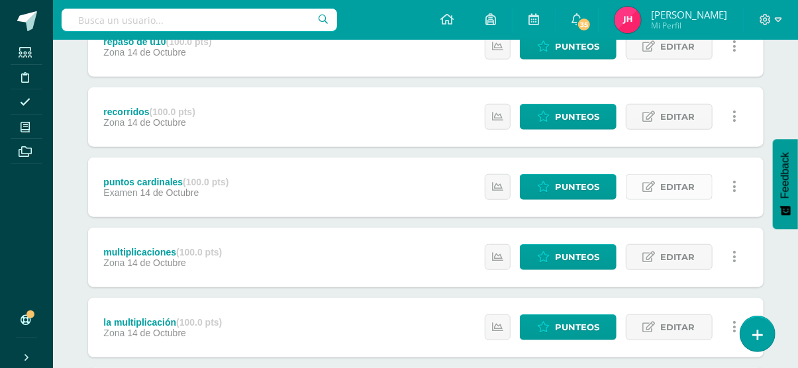
click at [671, 187] on span "Editar" at bounding box center [678, 187] width 34 height 24
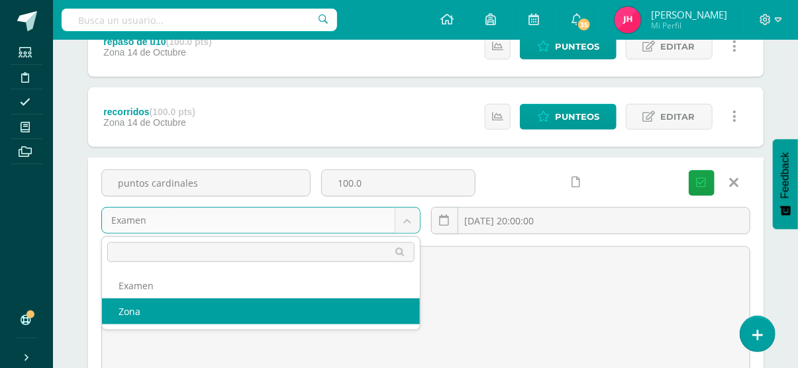
select select "36757"
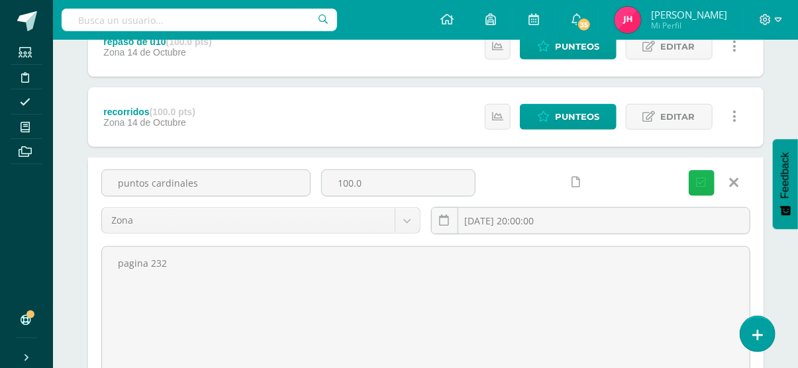
click at [699, 179] on icon "submit" at bounding box center [701, 182] width 10 height 11
